Goal: Task Accomplishment & Management: Use online tool/utility

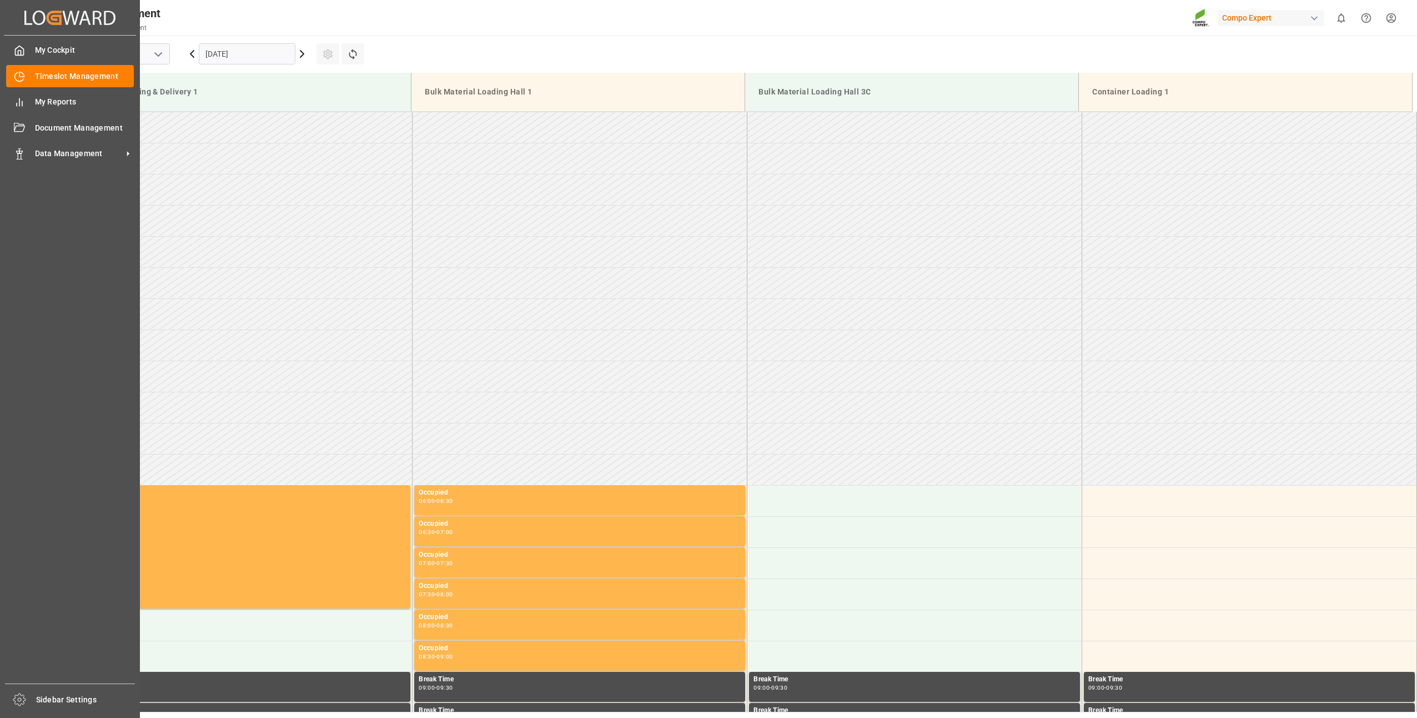
scroll to position [553, 0]
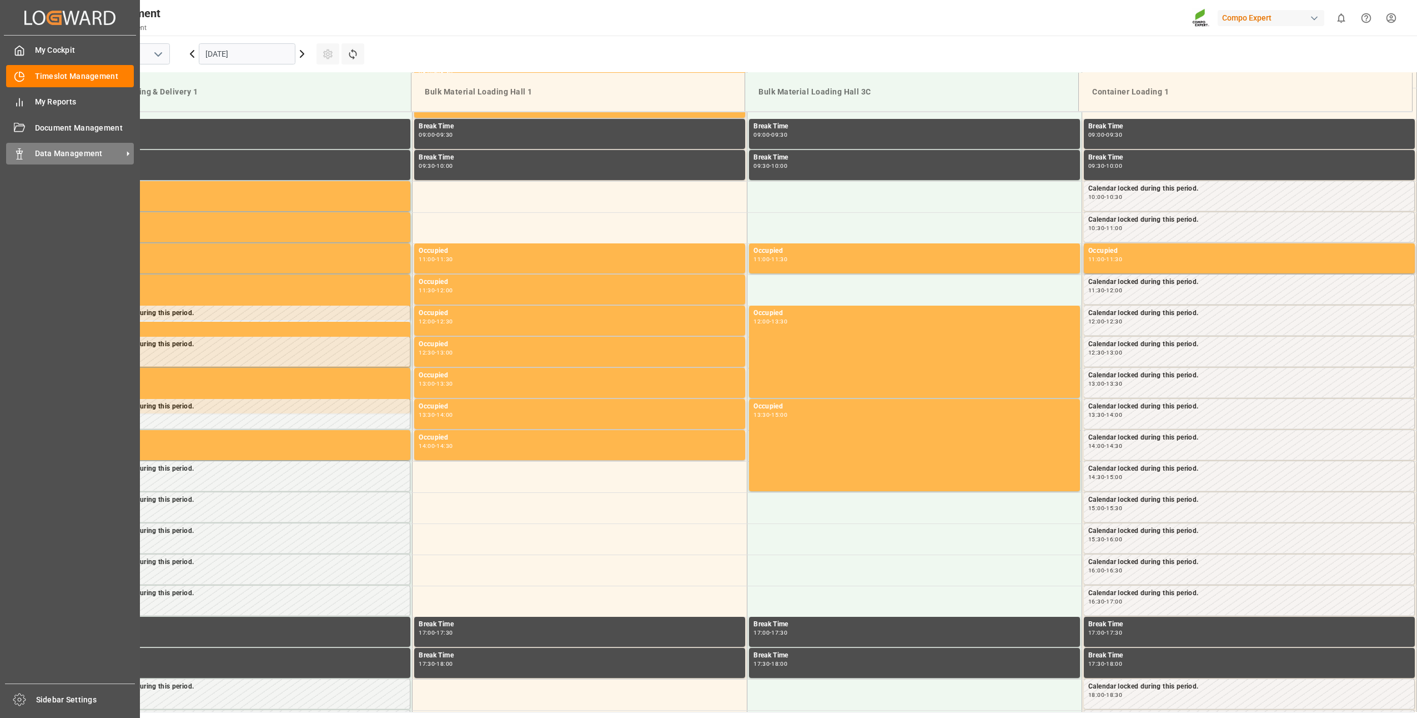
click at [22, 162] on div "Data Management Data Management" at bounding box center [70, 154] width 128 height 22
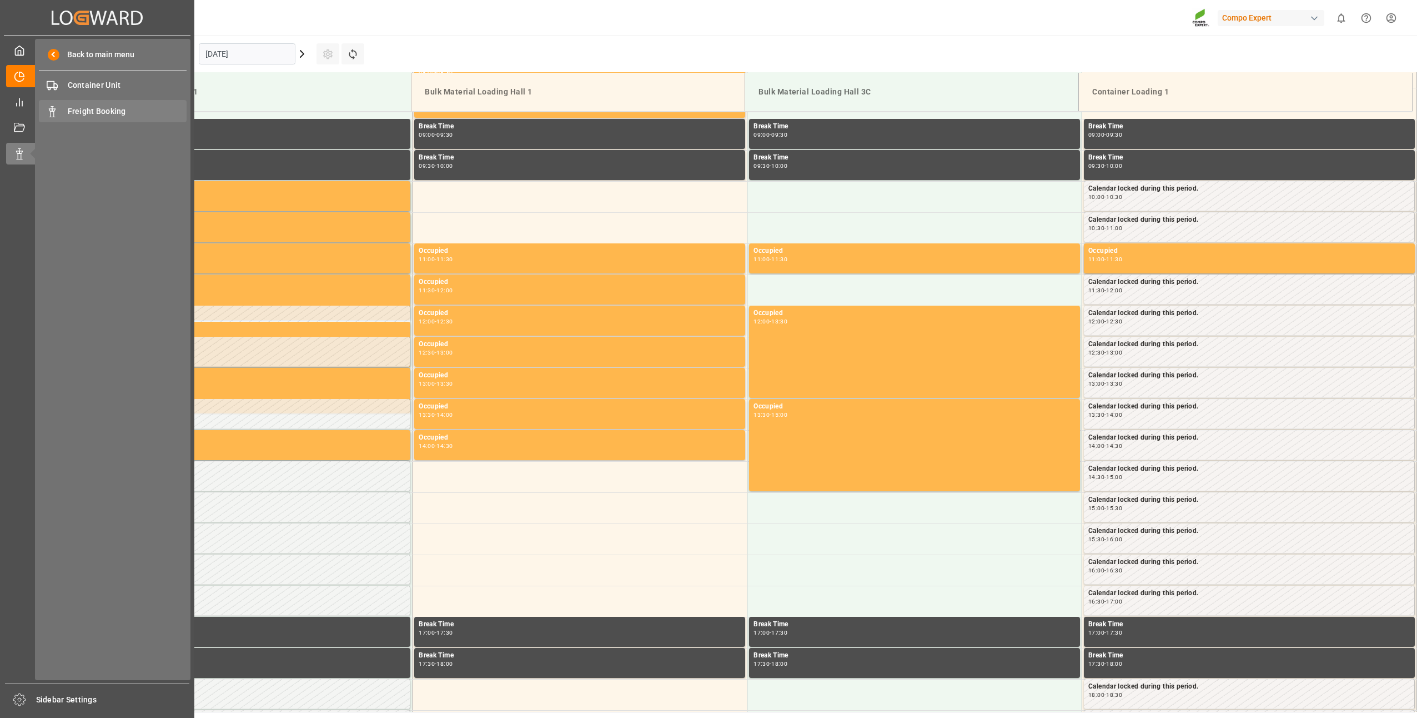
click at [82, 120] on div "Freight Booking Freight Booking" at bounding box center [113, 111] width 148 height 22
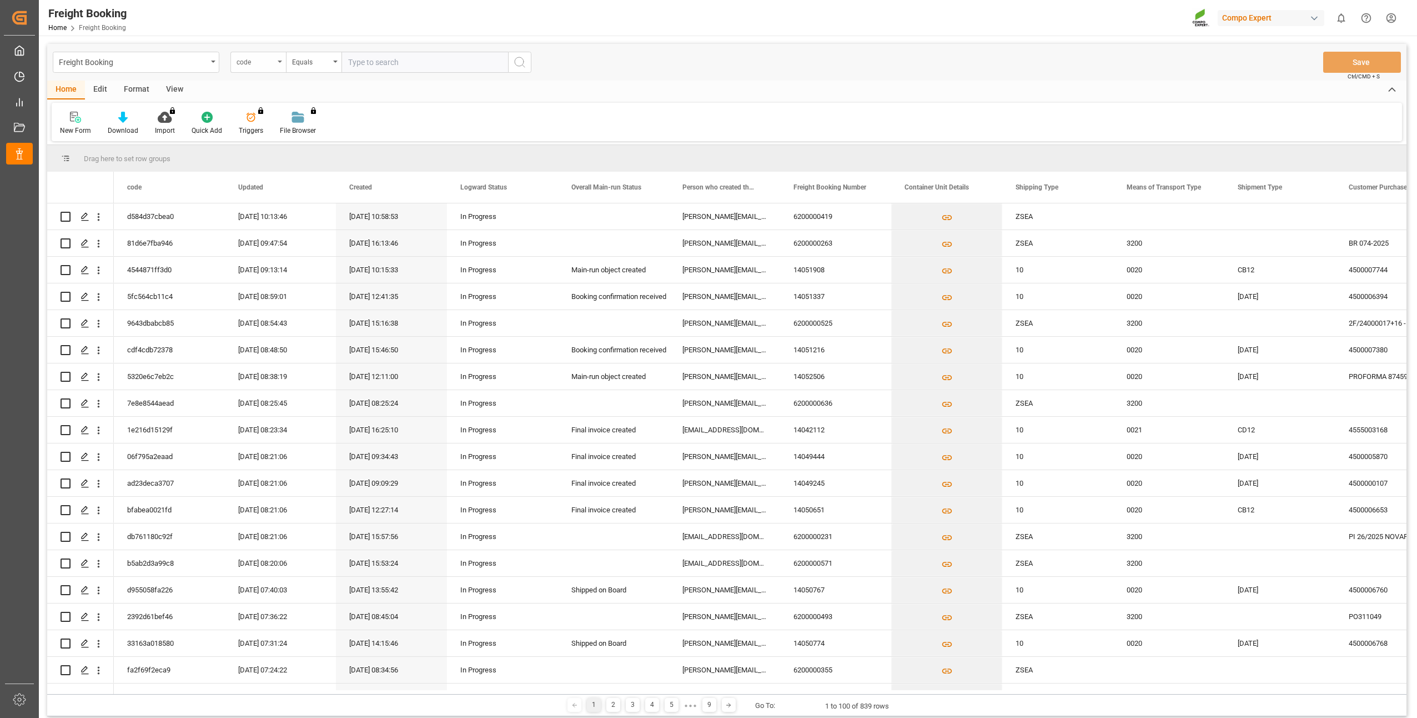
click at [279, 66] on div "code" at bounding box center [258, 62] width 56 height 21
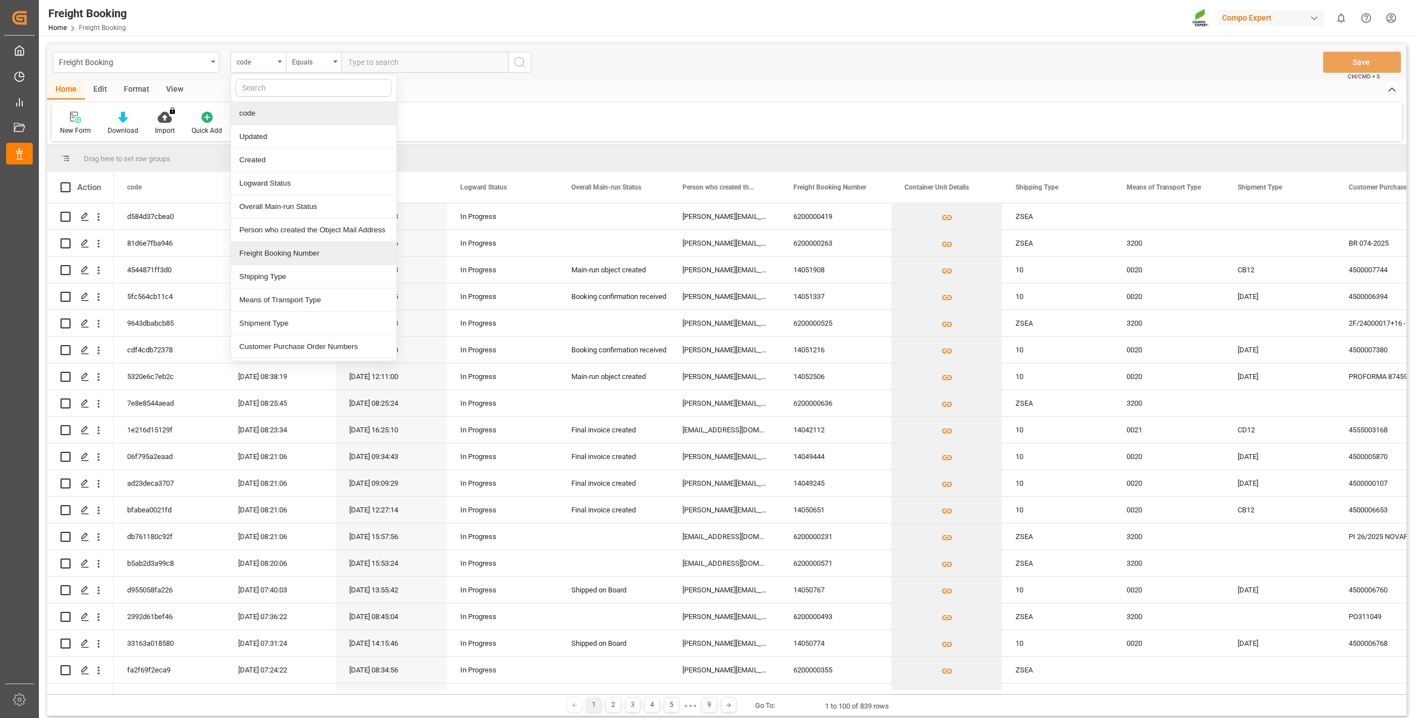
click at [274, 257] on div "Freight Booking Number" at bounding box center [313, 253] width 165 height 23
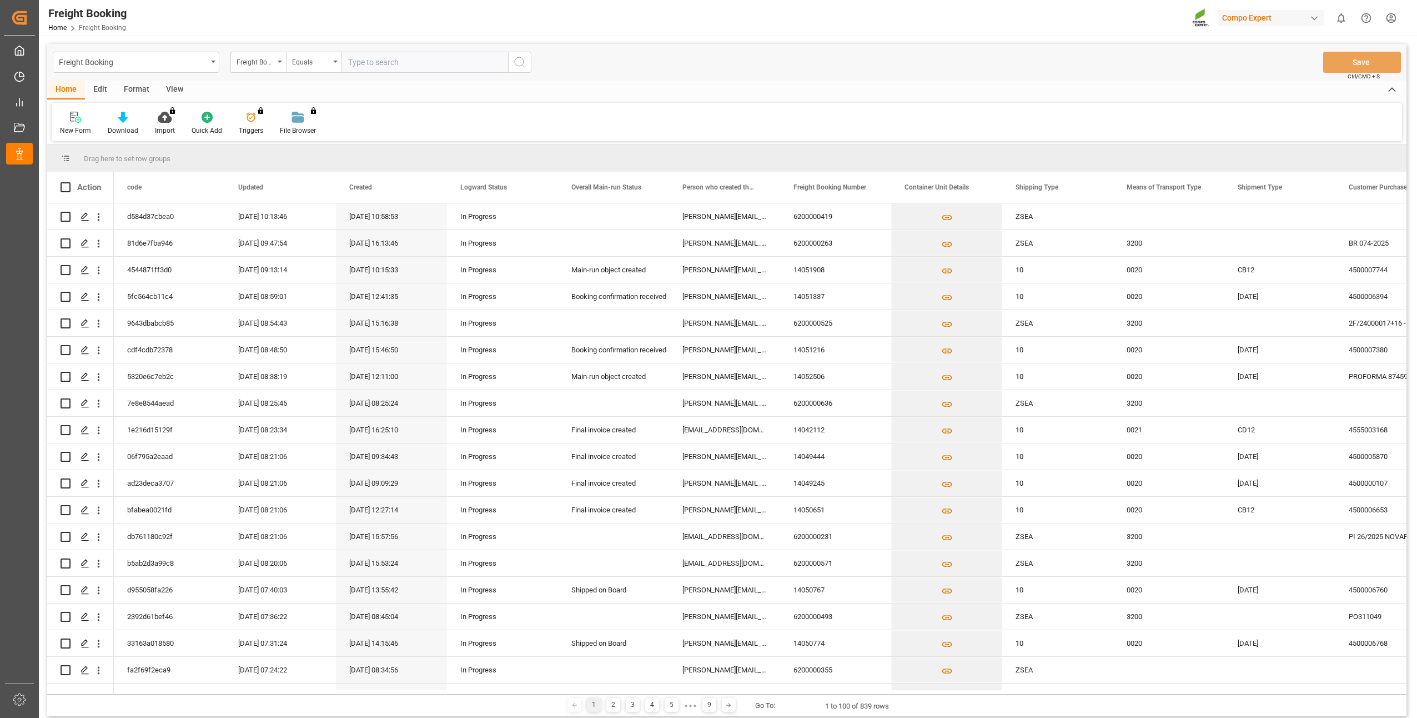
paste input "4500000176"
type input "4500000176"
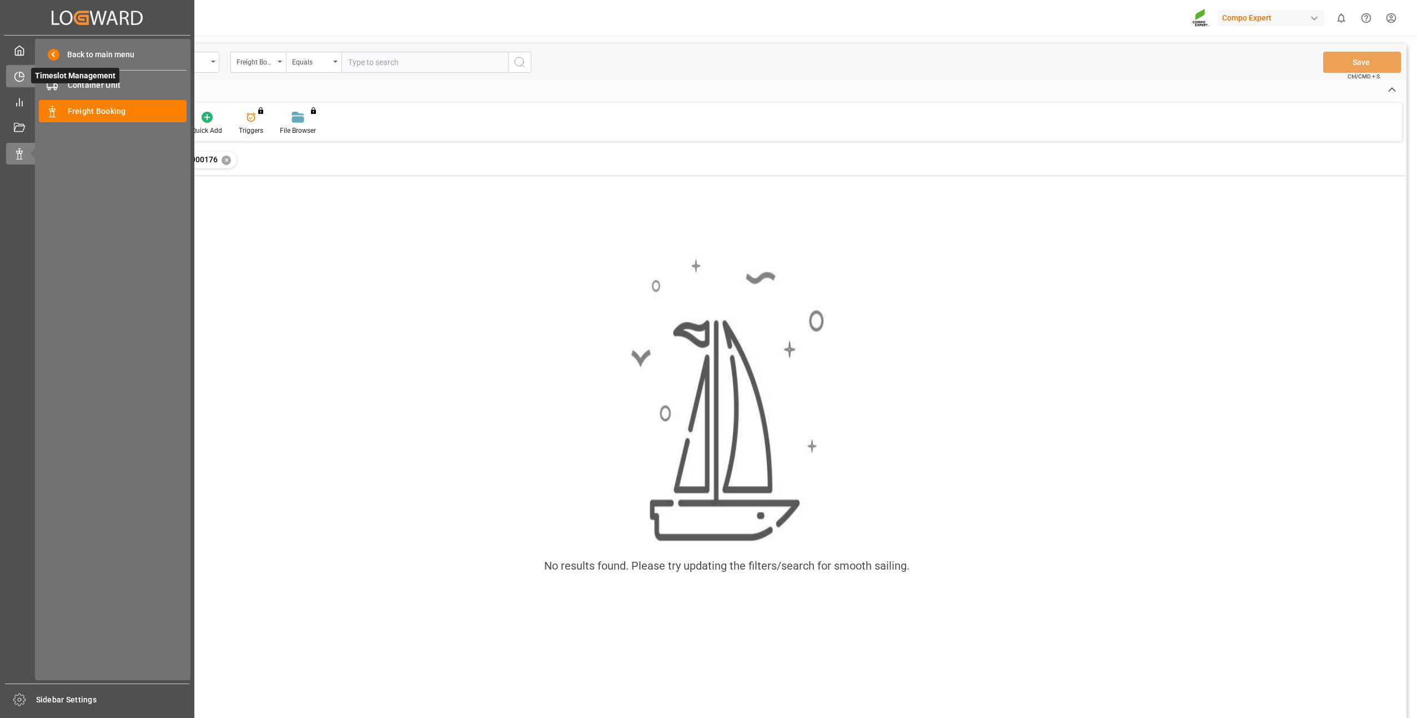
click at [23, 86] on div "Timeslot Management Timeslot Management" at bounding box center [97, 76] width 182 height 22
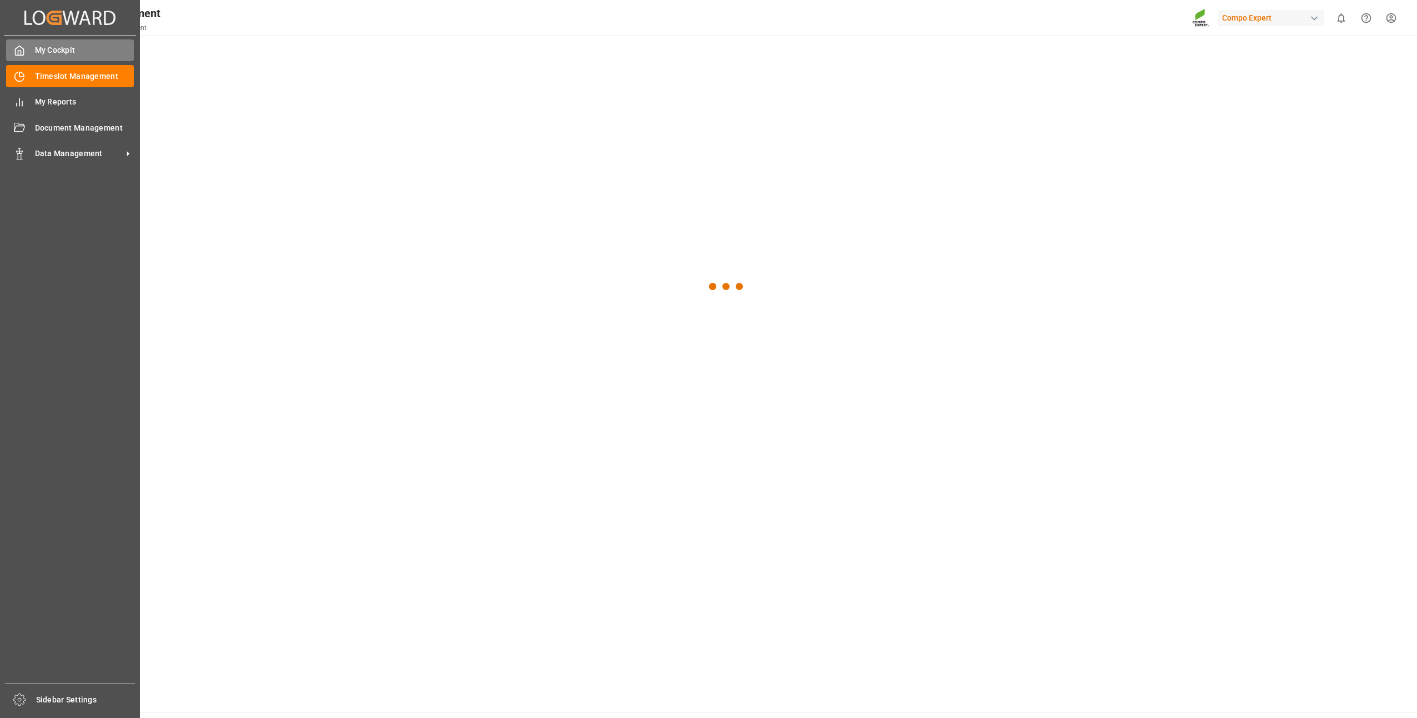
click at [43, 43] on div "My Cockpit My Cockpit" at bounding box center [70, 50] width 128 height 22
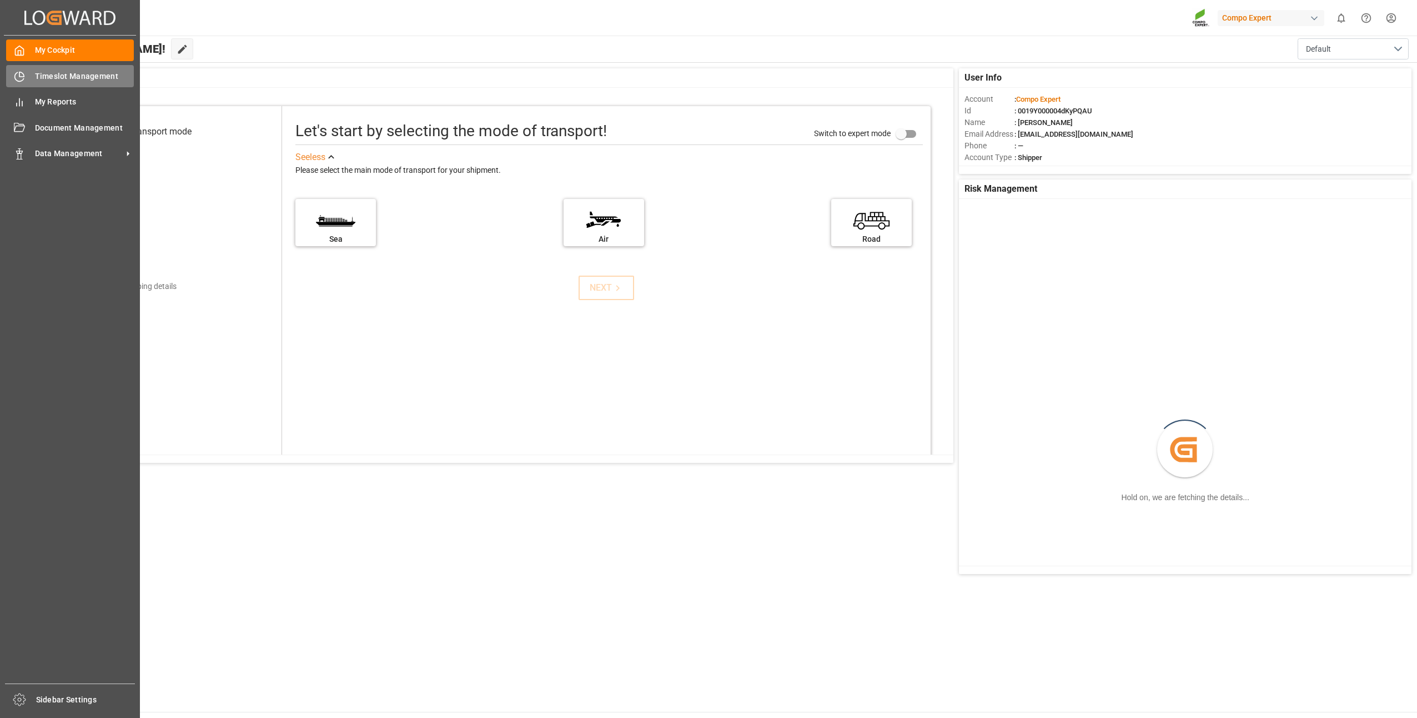
click at [18, 74] on icon at bounding box center [19, 76] width 11 height 11
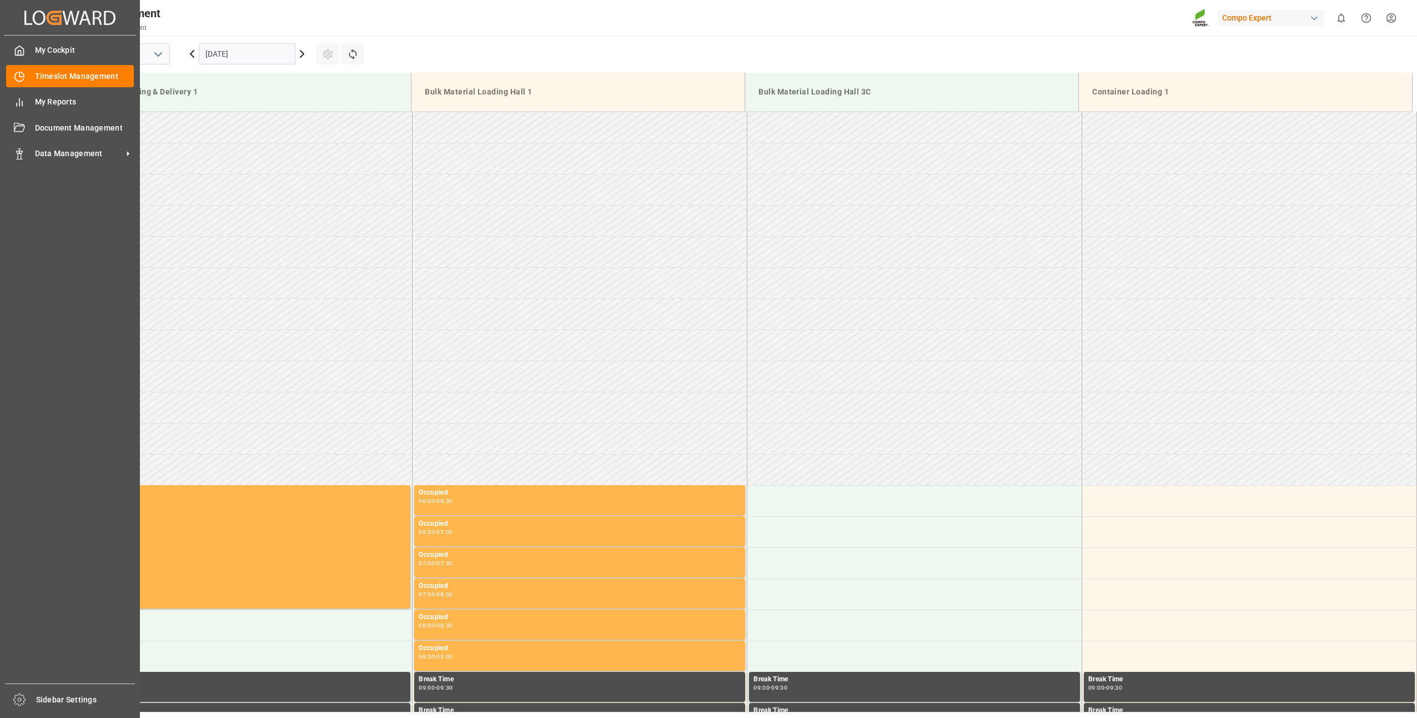
scroll to position [553, 0]
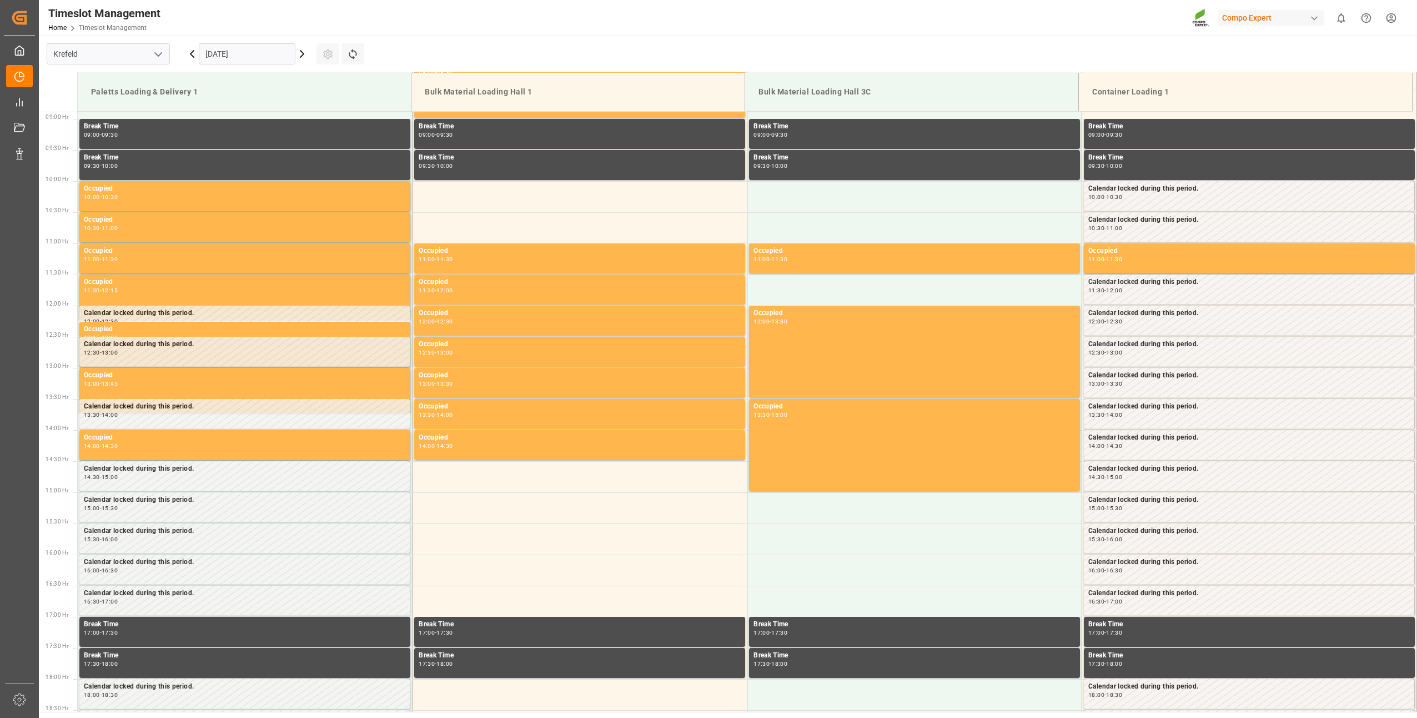
click at [277, 53] on input "[DATE]" at bounding box center [247, 53] width 97 height 21
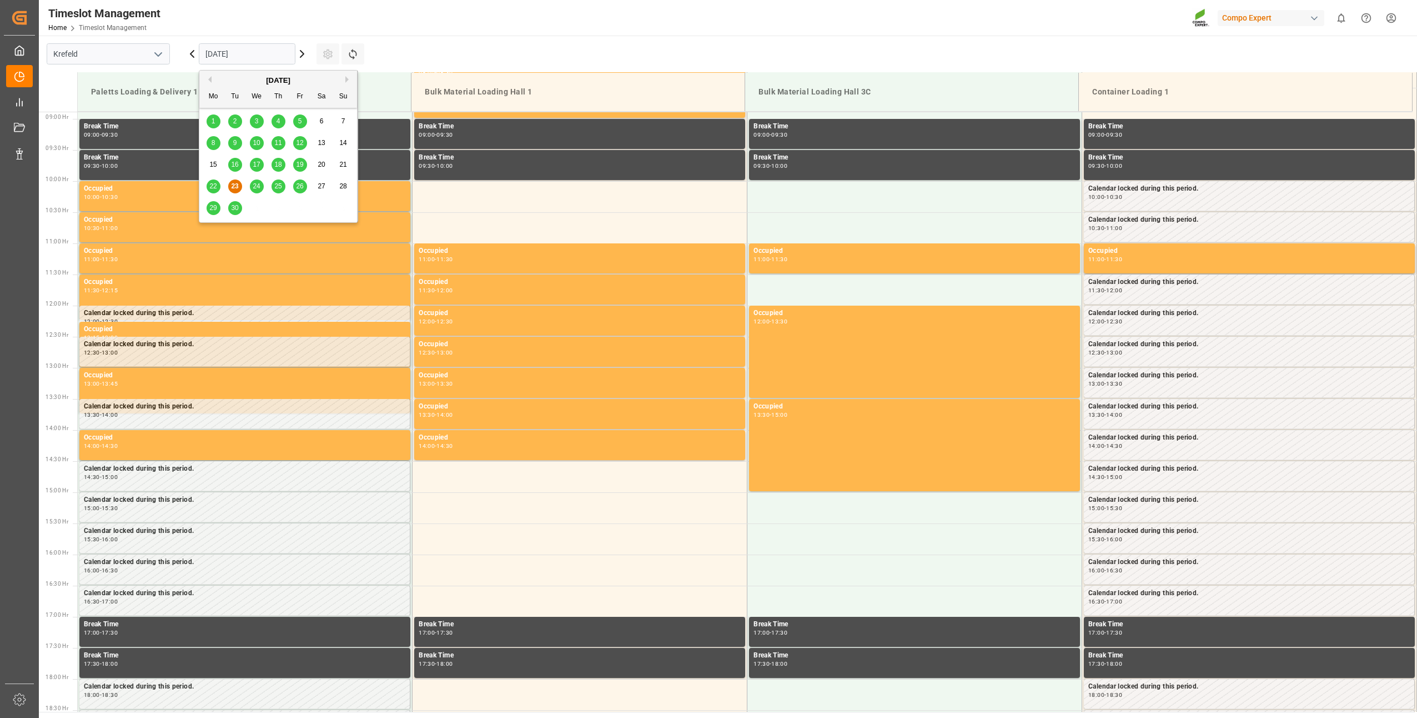
click at [348, 78] on button "Next Month" at bounding box center [348, 79] width 7 height 7
click at [258, 163] on span "15" at bounding box center [256, 164] width 7 height 8
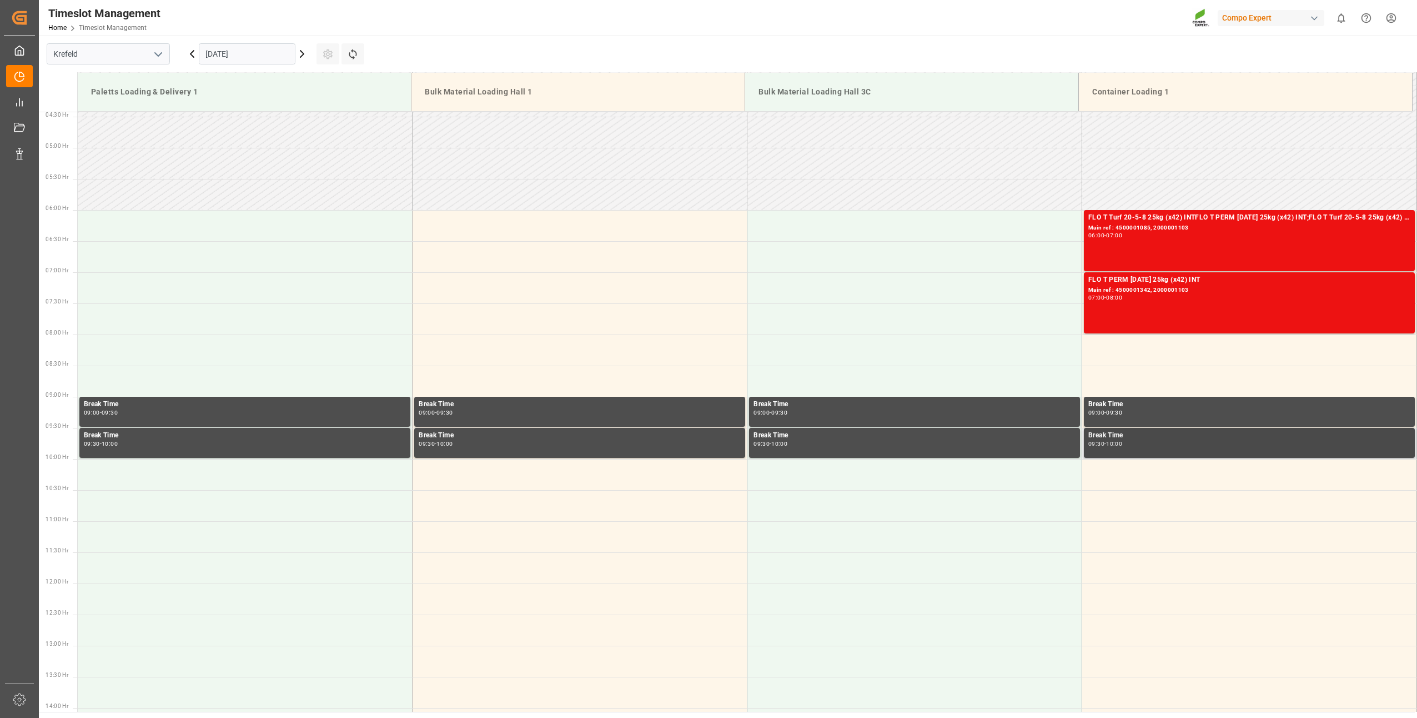
scroll to position [219, 0]
